Goal: Task Accomplishment & Management: Manage account settings

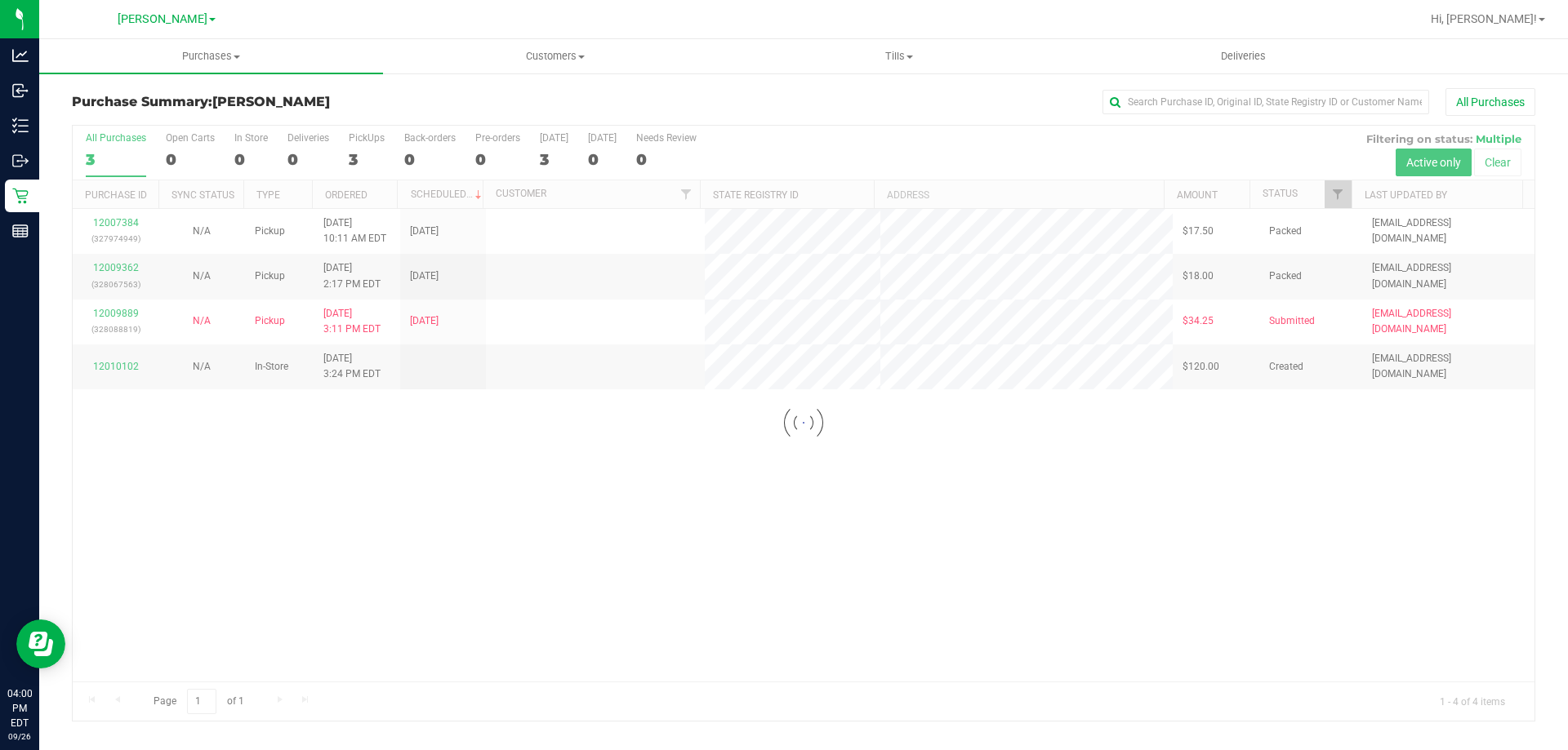
click at [655, 482] on div "Loading... 12007384 (327974949) N/A Pickup [DATE] 10:11 AM EDT 9/26/2025 $17.50…" at bounding box center [803, 446] width 1461 height 472
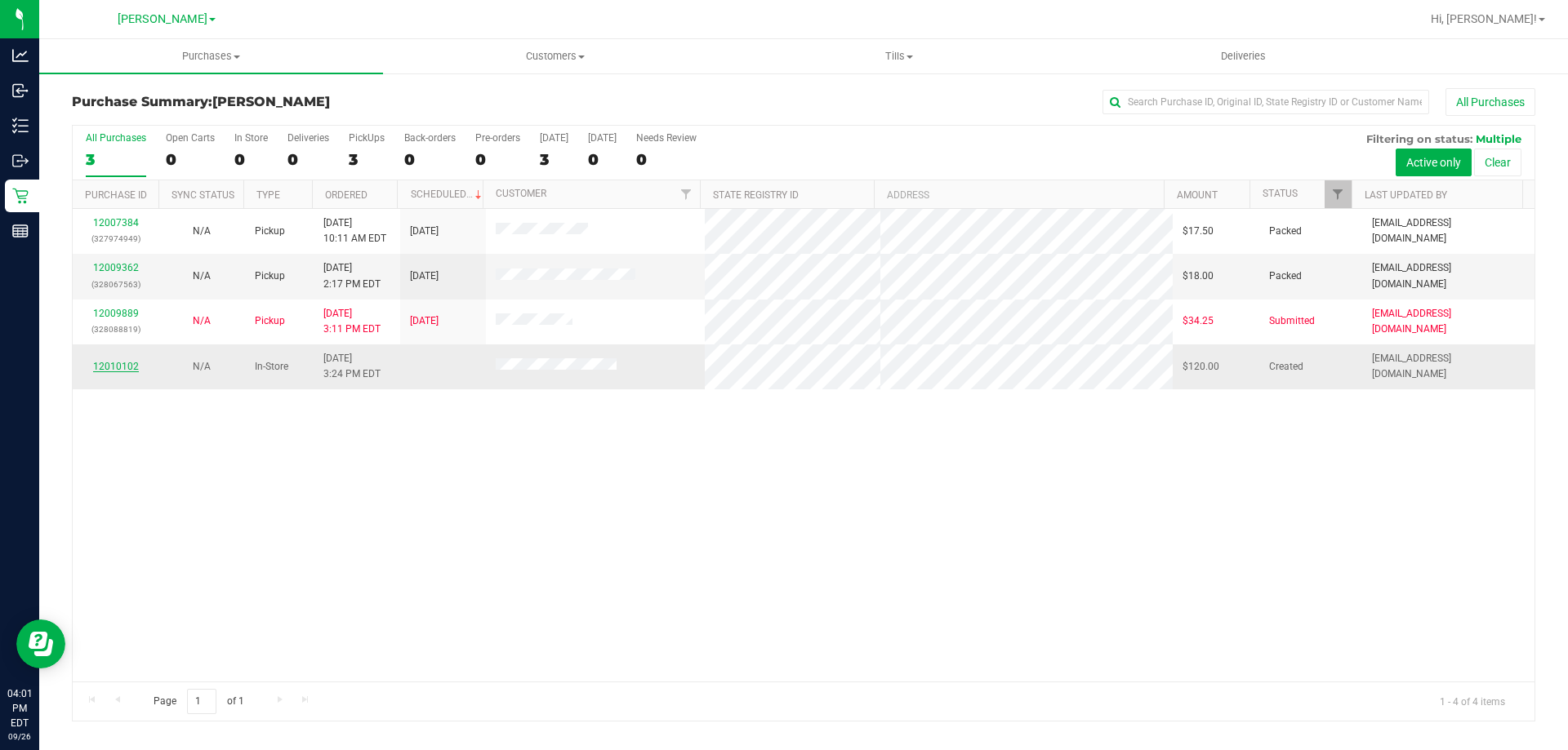
click at [108, 370] on link "12010102" at bounding box center [116, 366] width 46 height 12
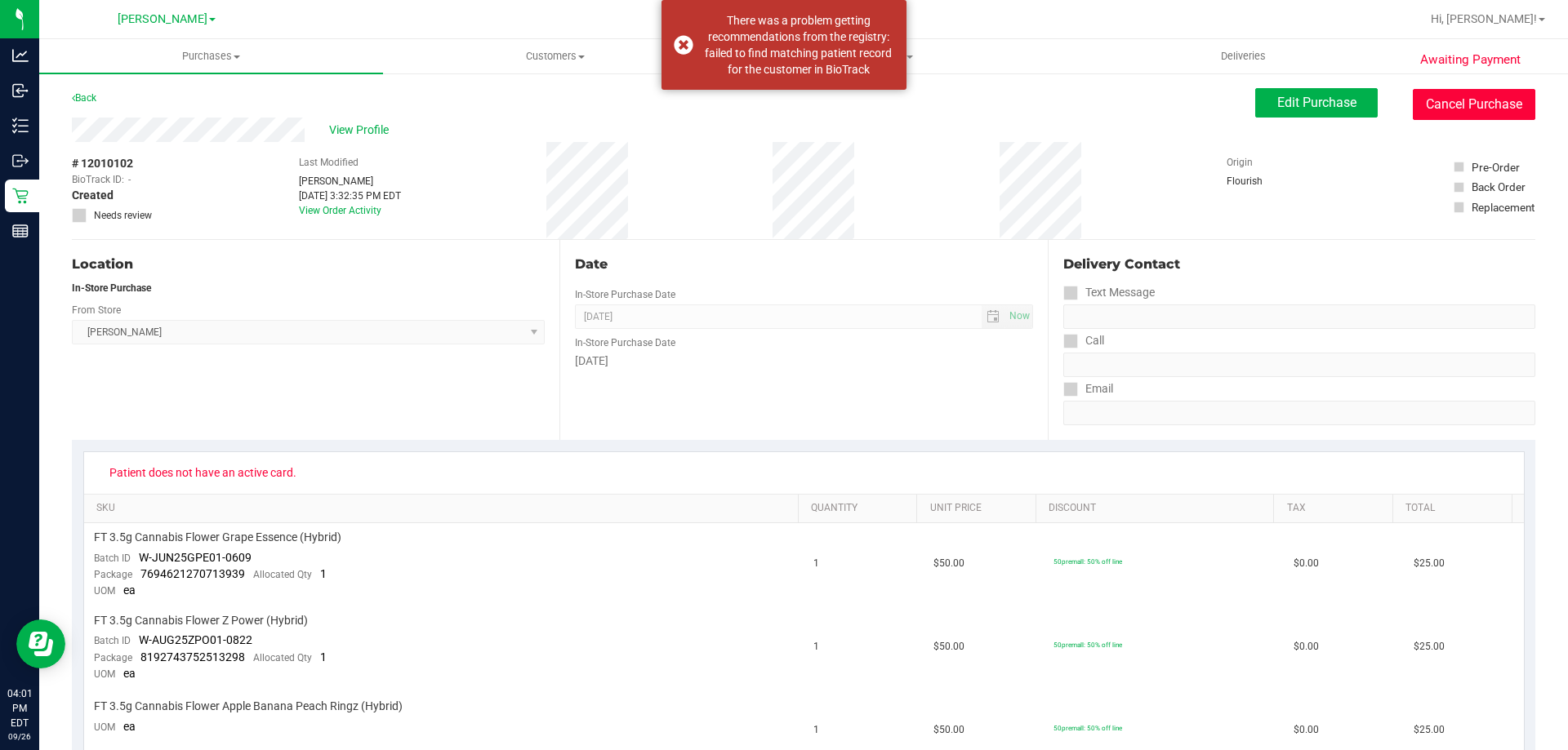
click at [1449, 109] on button "Cancel Purchase" at bounding box center [1474, 104] width 122 height 31
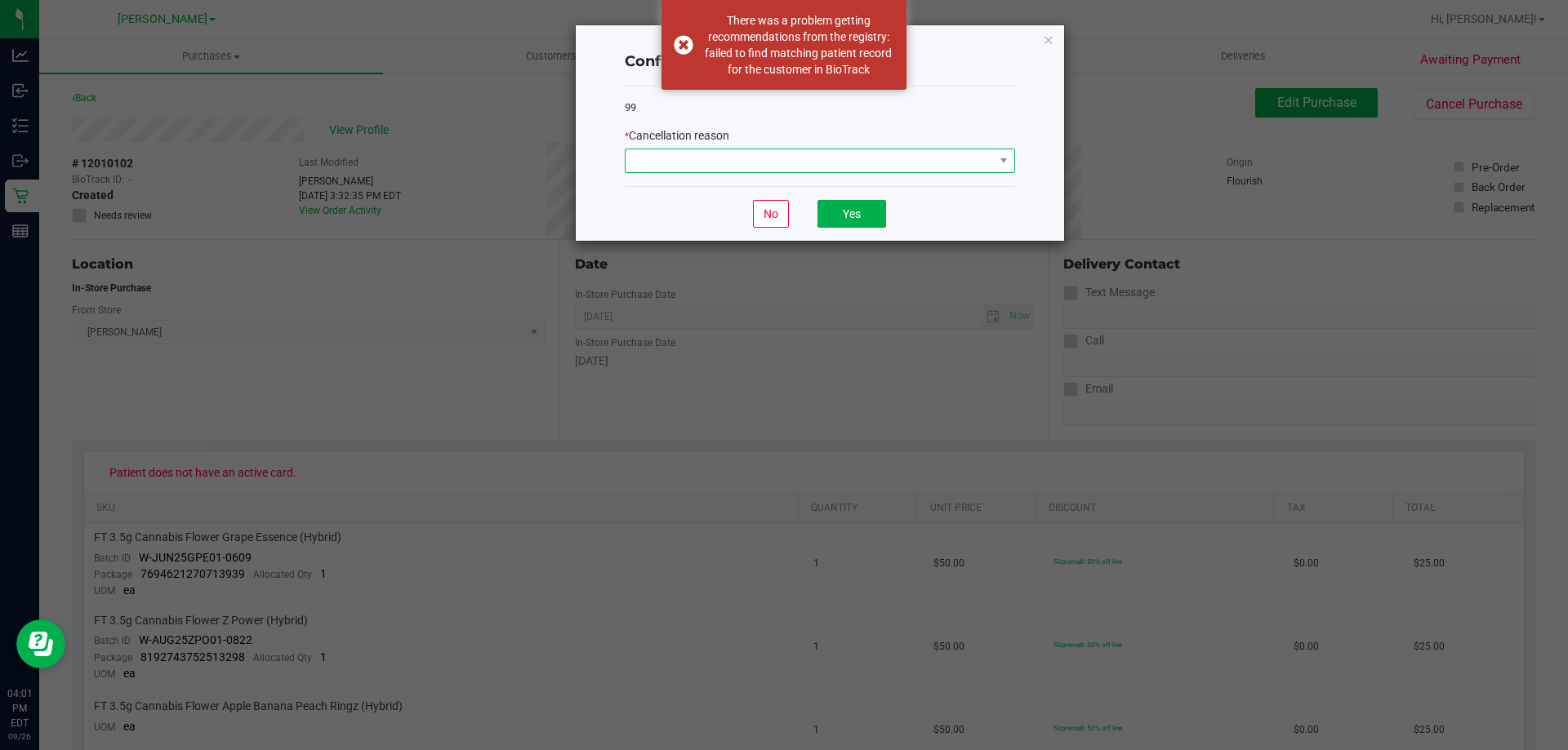
click at [873, 161] on span at bounding box center [810, 160] width 368 height 22
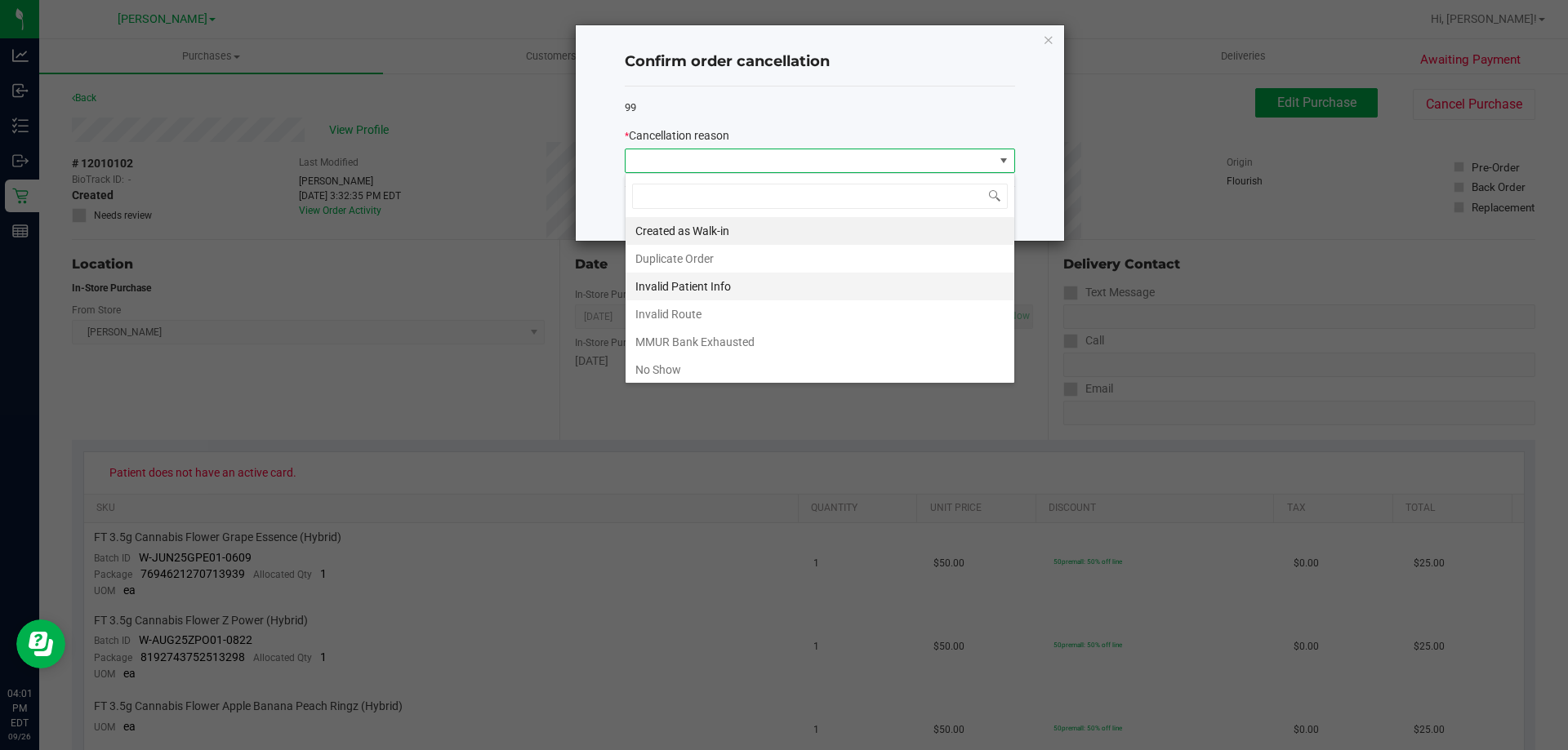
scroll to position [86, 0]
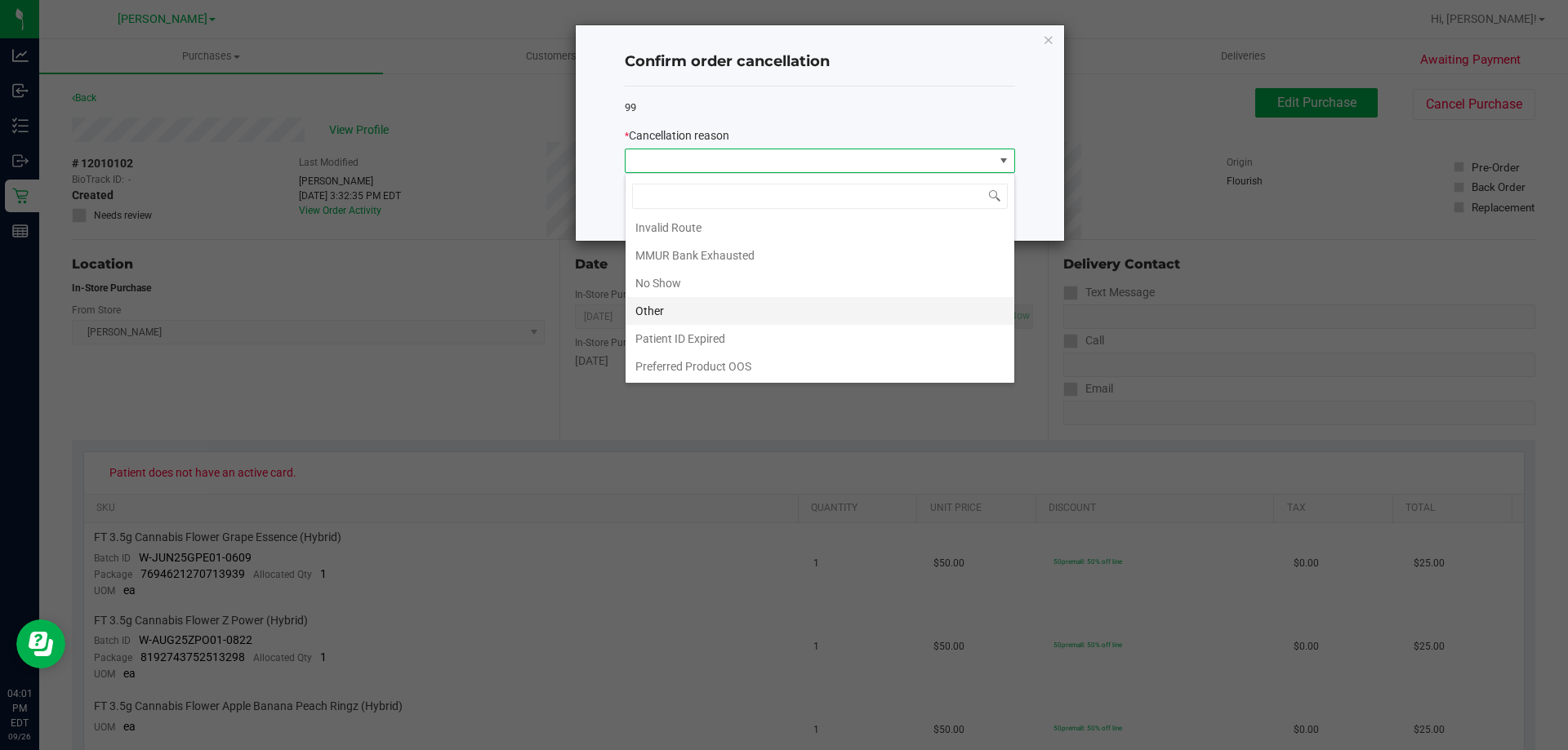
click at [684, 311] on li "Other" at bounding box center [819, 311] width 388 height 28
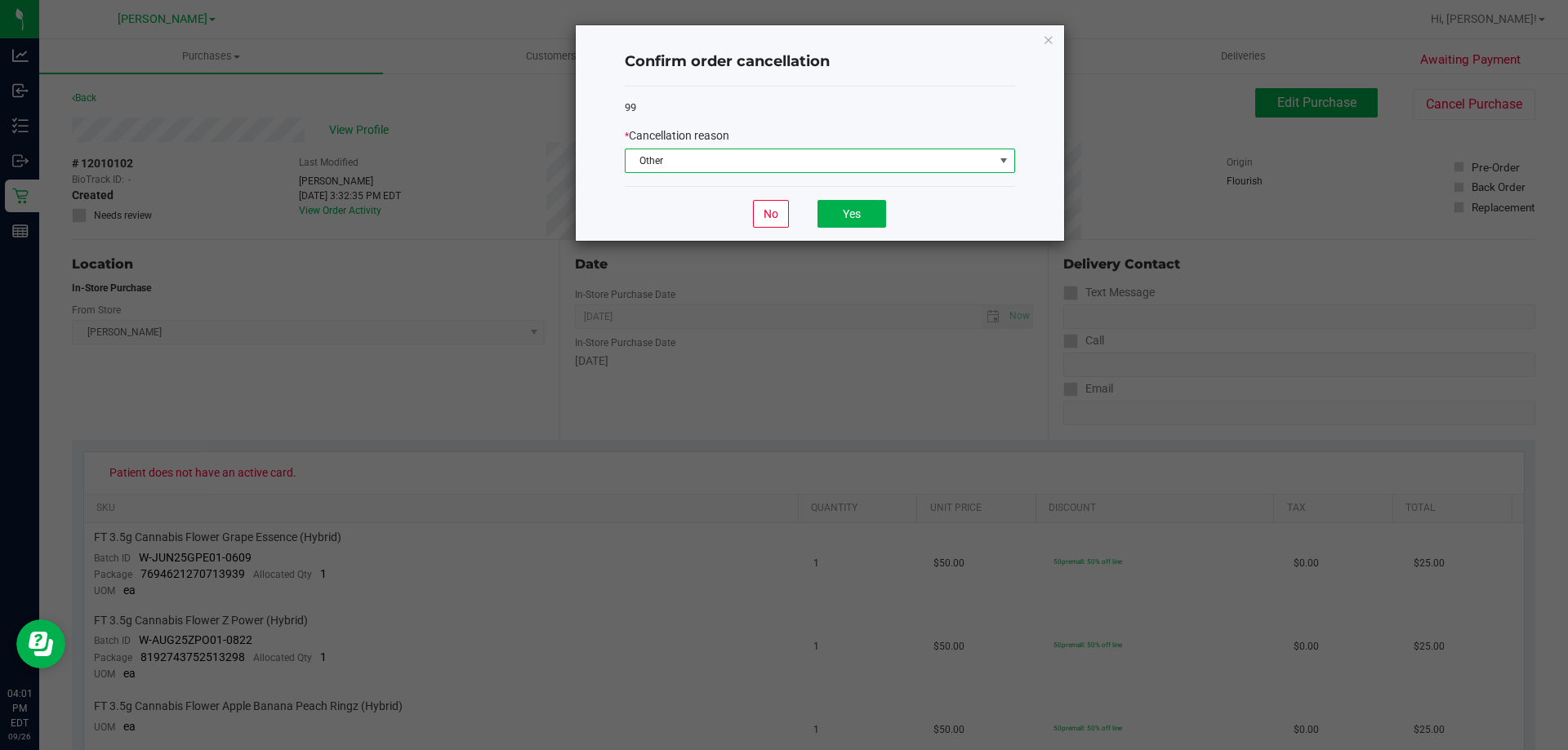
click at [718, 201] on div "No Yes" at bounding box center [819, 213] width 390 height 55
click at [838, 210] on button "Yes" at bounding box center [852, 214] width 68 height 28
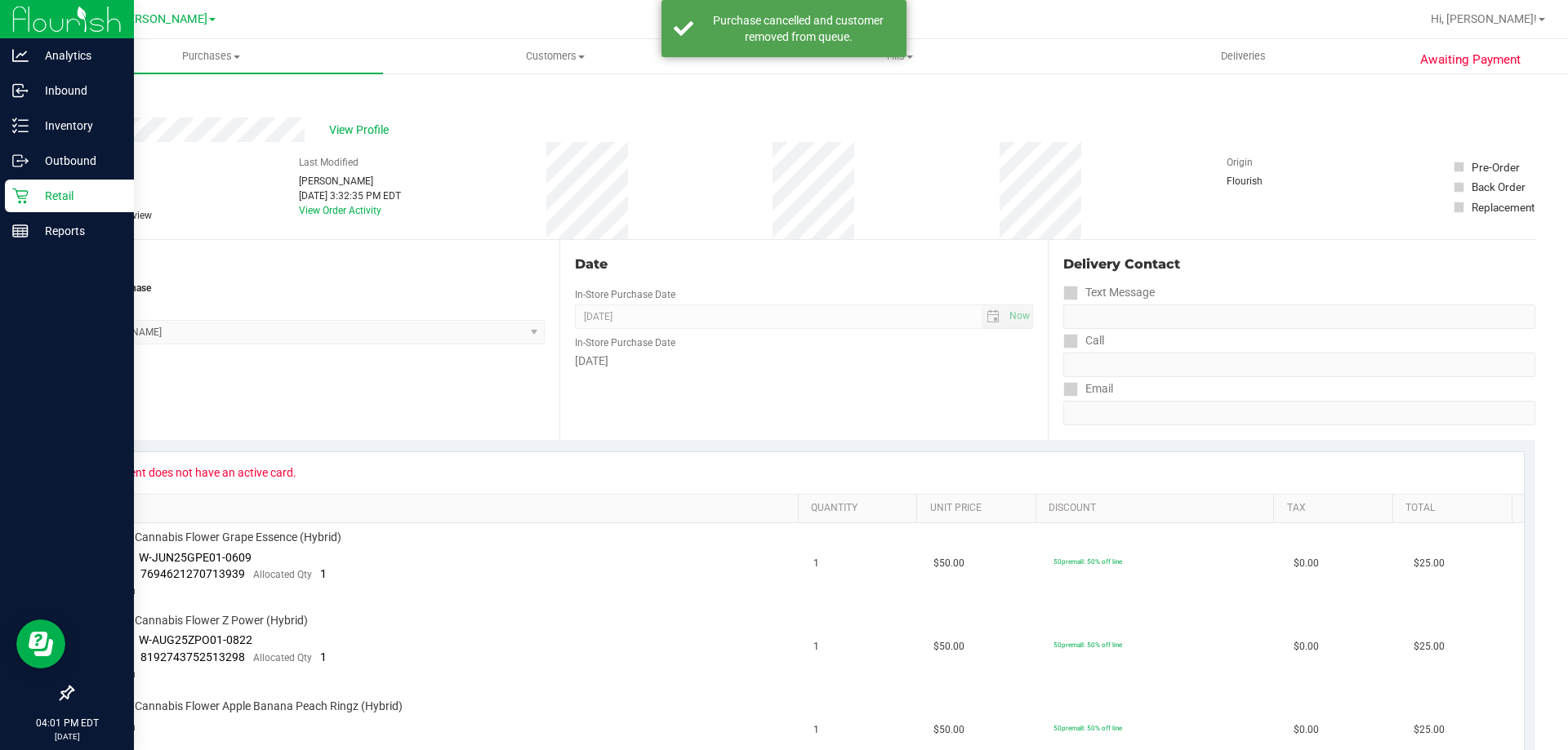
click at [29, 194] on p "Retail" at bounding box center [77, 196] width 98 height 20
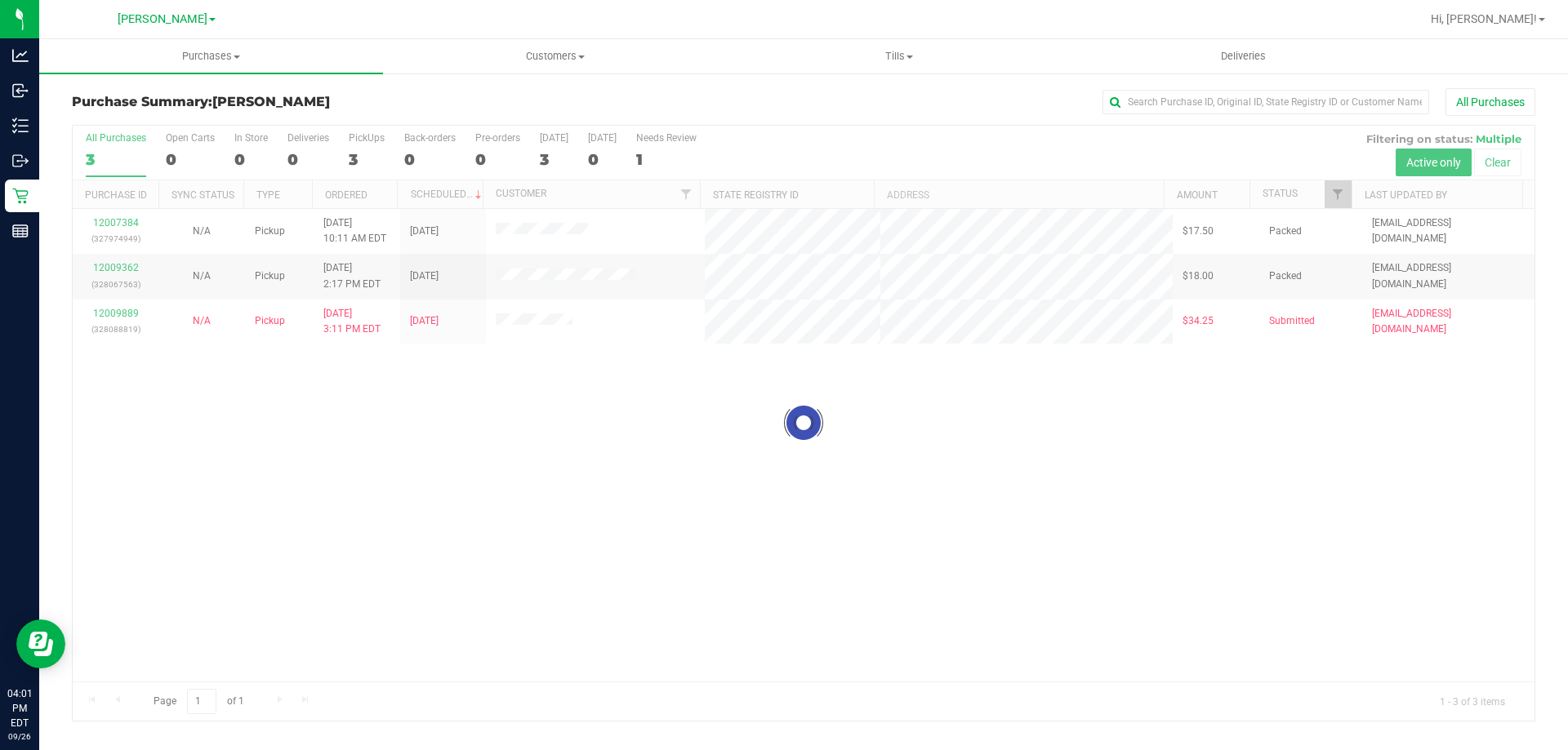
click at [630, 467] on div at bounding box center [803, 423] width 1461 height 595
